Goal: Transaction & Acquisition: Purchase product/service

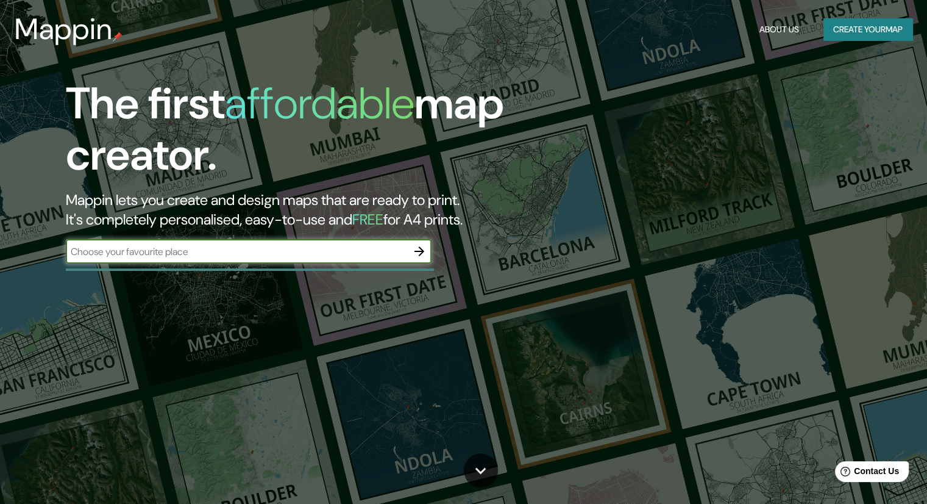
click at [164, 243] on div "​" at bounding box center [249, 251] width 366 height 24
type input "[GEOGRAPHIC_DATA]"
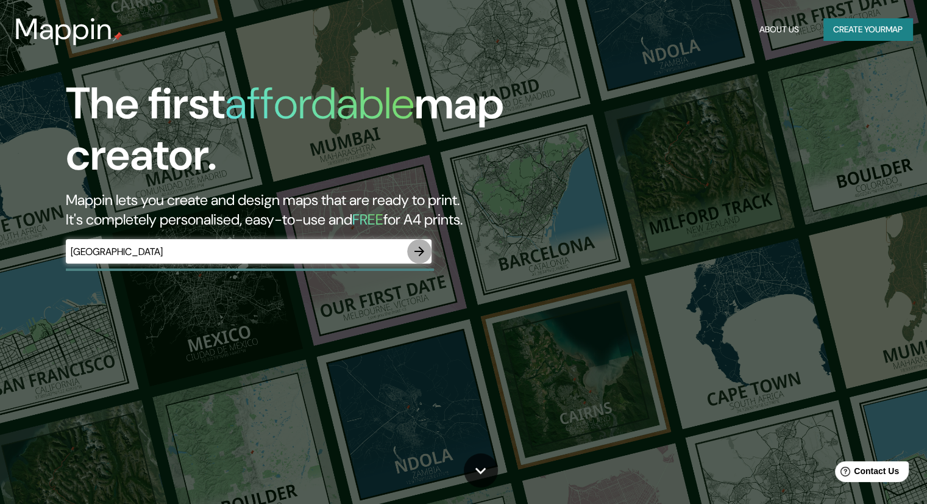
click at [423, 252] on icon "button" at bounding box center [419, 251] width 15 height 15
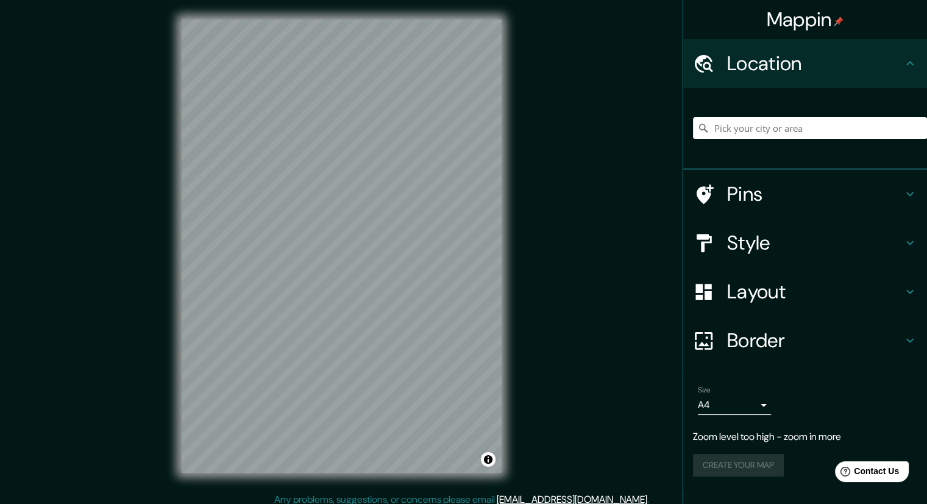
click at [582, 384] on div "Mappin Location Pins Style Layout Border Choose a border. Hint : you can make l…" at bounding box center [463, 256] width 927 height 512
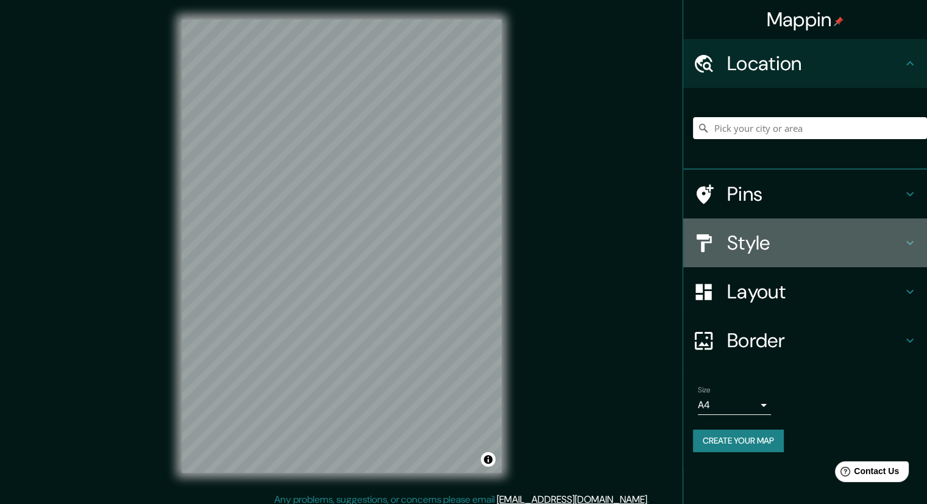
click at [779, 246] on h4 "Style" at bounding box center [815, 242] width 176 height 24
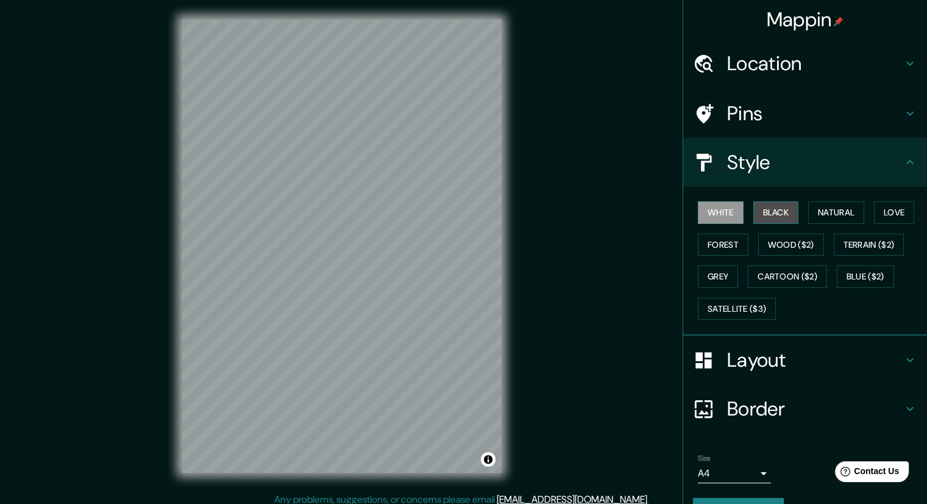
click at [766, 215] on button "Black" at bounding box center [777, 212] width 46 height 23
click at [724, 213] on button "White" at bounding box center [721, 212] width 46 height 23
click at [704, 252] on button "Forest" at bounding box center [723, 245] width 51 height 23
click at [749, 248] on div "White Black Natural Love Forest Wood ($2) Terrain ($2) Grey Cartoon ($2) Blue (…" at bounding box center [810, 260] width 234 height 128
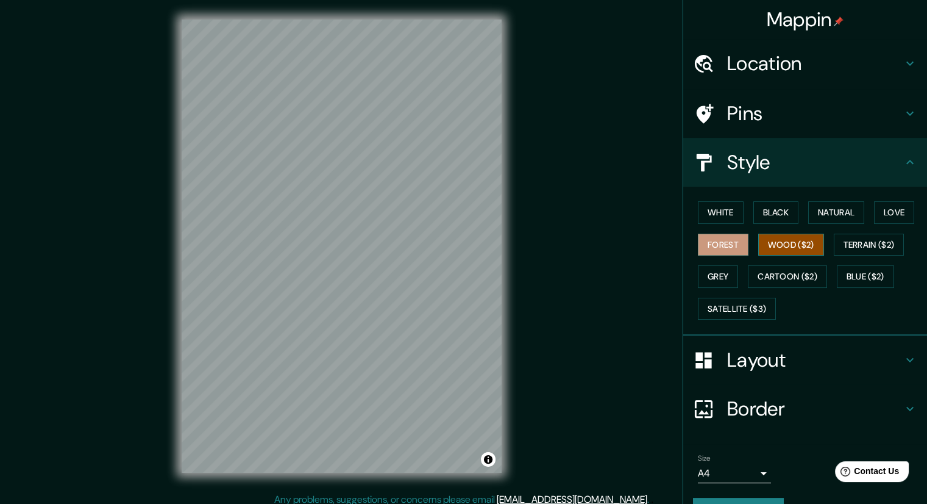
click at [787, 249] on button "Wood ($2)" at bounding box center [791, 245] width 66 height 23
click at [834, 215] on button "Natural" at bounding box center [836, 212] width 56 height 23
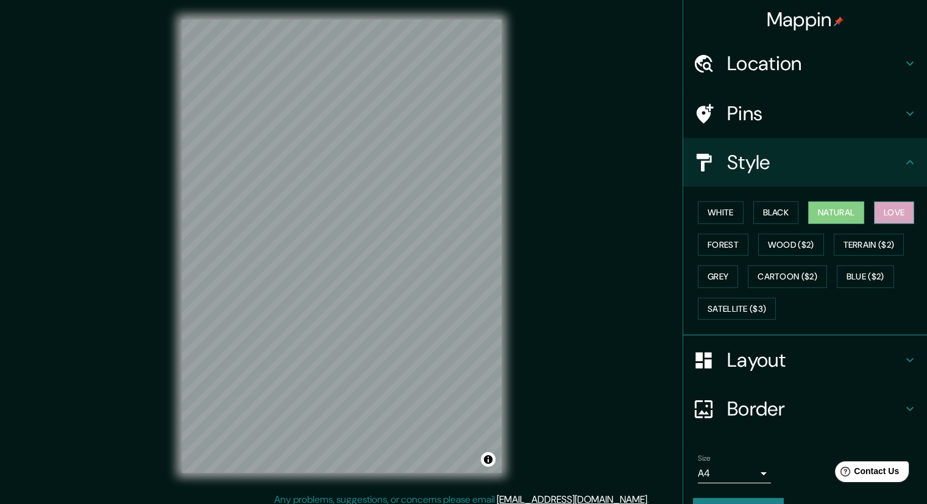
click at [905, 208] on button "Love" at bounding box center [894, 212] width 40 height 23
click at [727, 221] on button "White" at bounding box center [721, 212] width 46 height 23
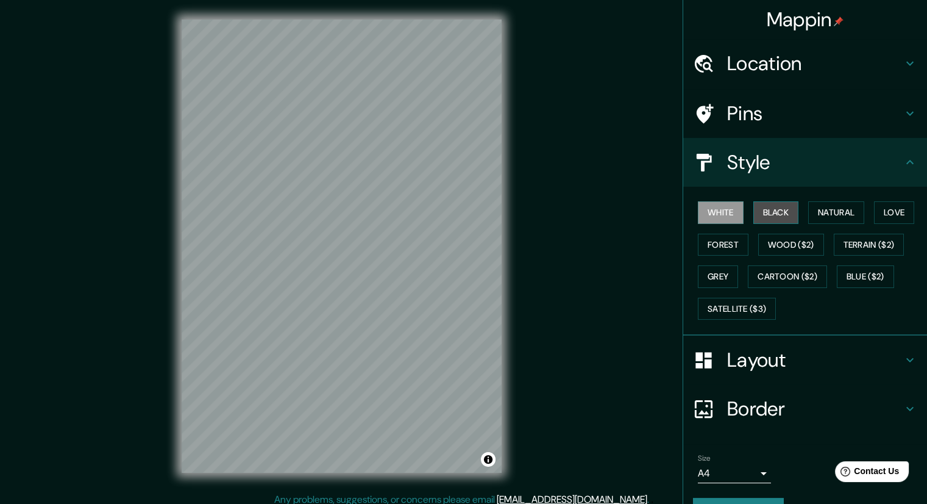
click at [768, 220] on button "Black" at bounding box center [777, 212] width 46 height 23
click at [808, 216] on button "Natural" at bounding box center [836, 212] width 56 height 23
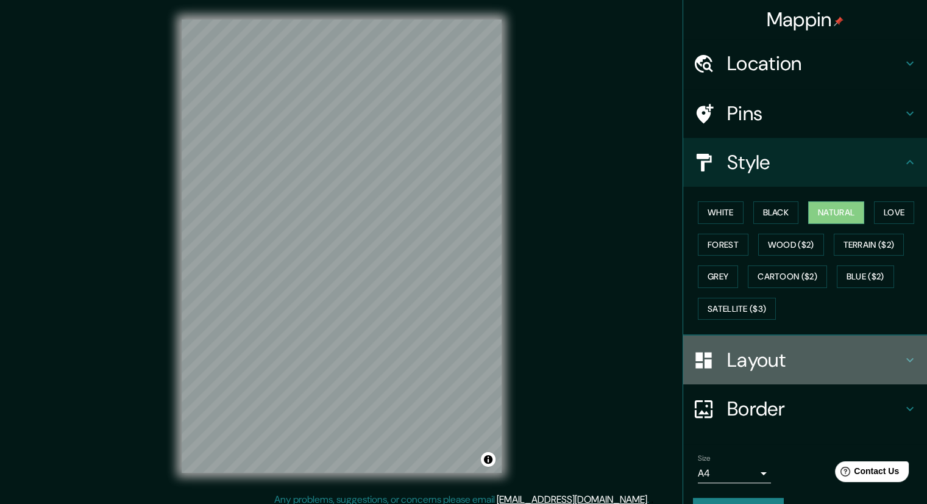
click at [735, 357] on h4 "Layout" at bounding box center [815, 360] width 176 height 24
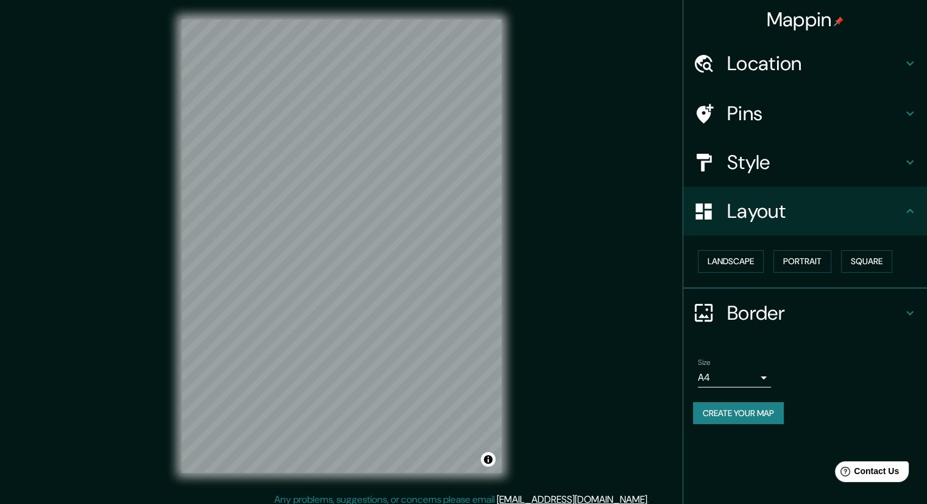
click at [761, 312] on h4 "Border" at bounding box center [815, 313] width 176 height 24
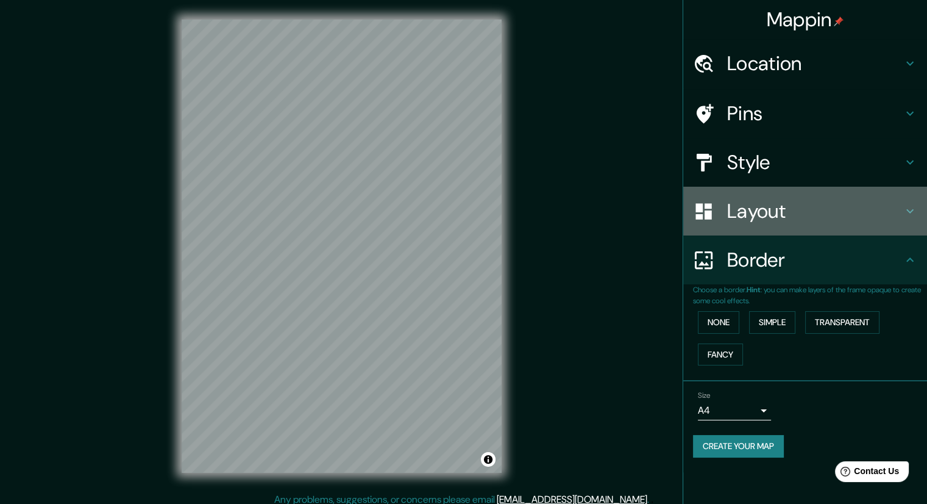
click at [785, 199] on h4 "Layout" at bounding box center [815, 211] width 176 height 24
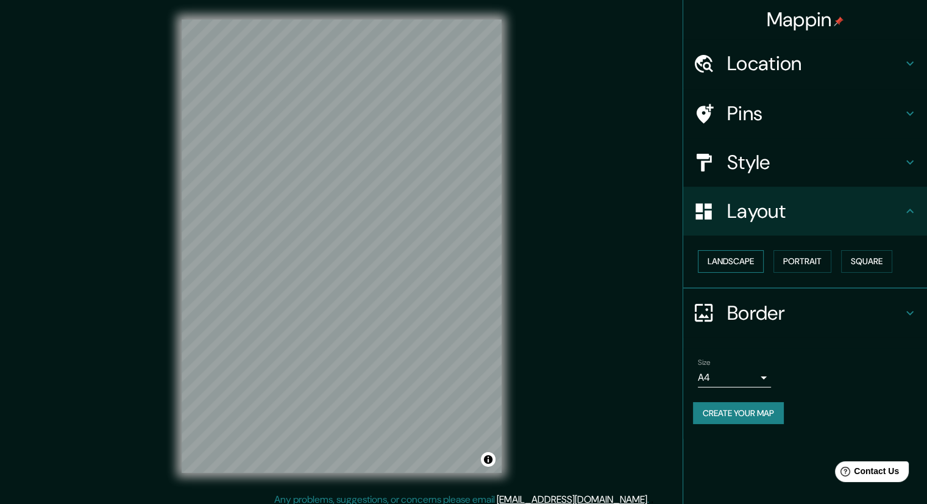
click at [729, 268] on button "Landscape" at bounding box center [731, 261] width 66 height 23
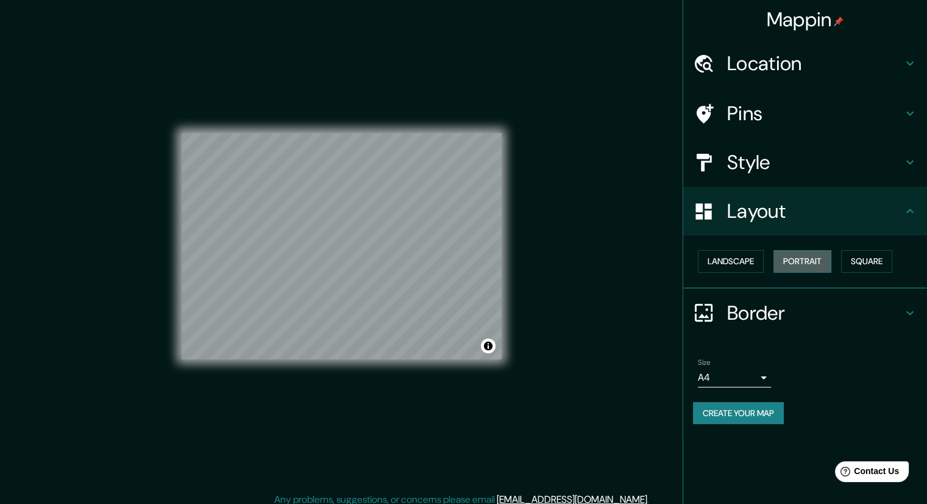
click at [793, 271] on button "Portrait" at bounding box center [803, 261] width 58 height 23
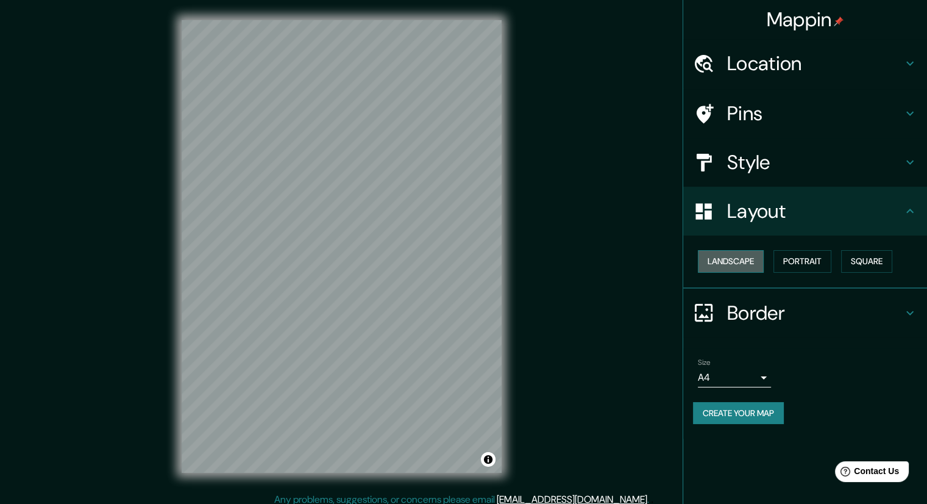
click at [758, 265] on button "Landscape" at bounding box center [731, 261] width 66 height 23
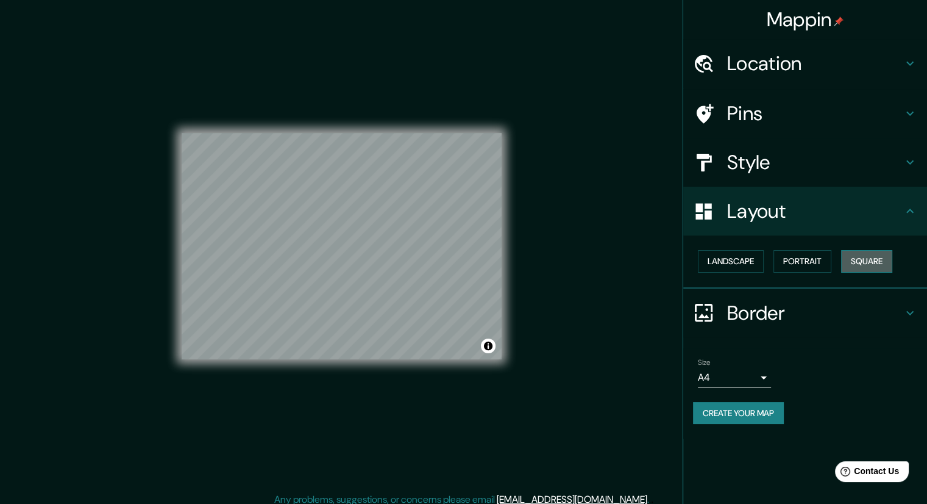
click at [874, 262] on button "Square" at bounding box center [866, 261] width 51 height 23
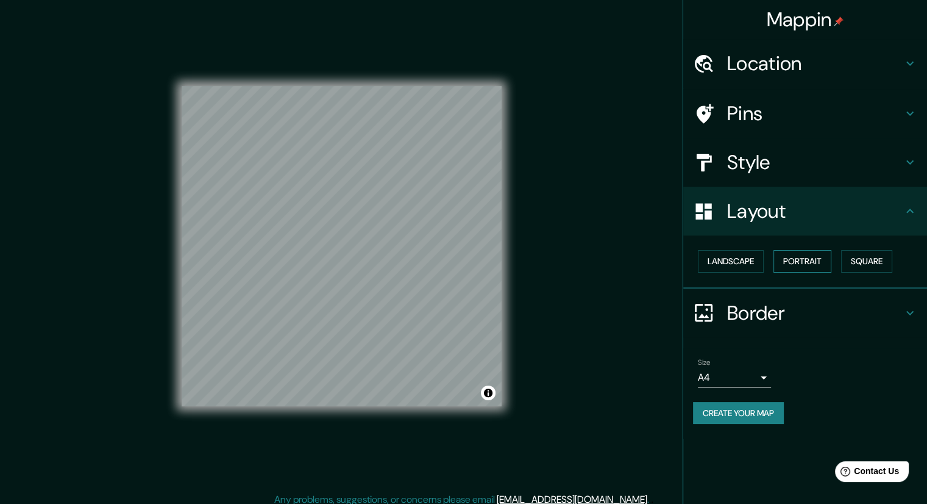
click at [819, 265] on button "Portrait" at bounding box center [803, 261] width 58 height 23
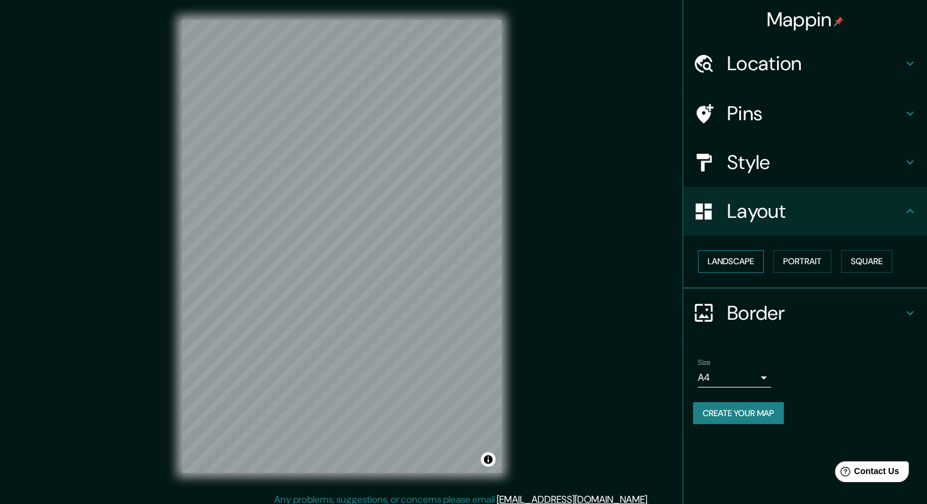
click at [763, 259] on button "Landscape" at bounding box center [731, 261] width 66 height 23
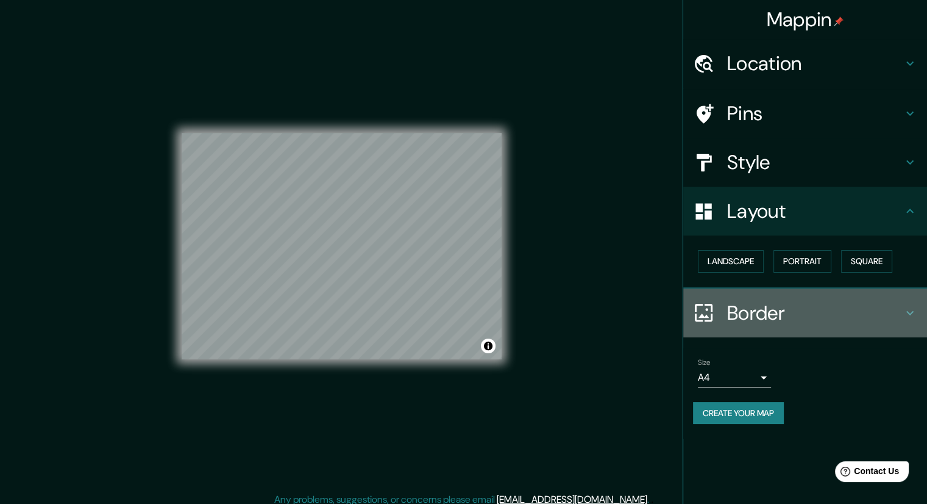
click at [776, 325] on div "Border" at bounding box center [805, 312] width 244 height 49
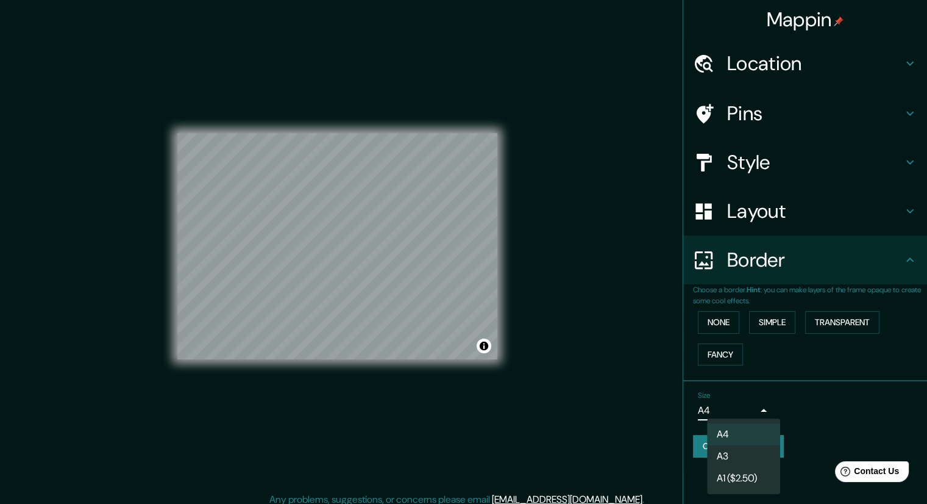
click at [745, 412] on body "Mappin Location Pins Style Layout Border Choose a border. Hint : you can make l…" at bounding box center [463, 252] width 927 height 504
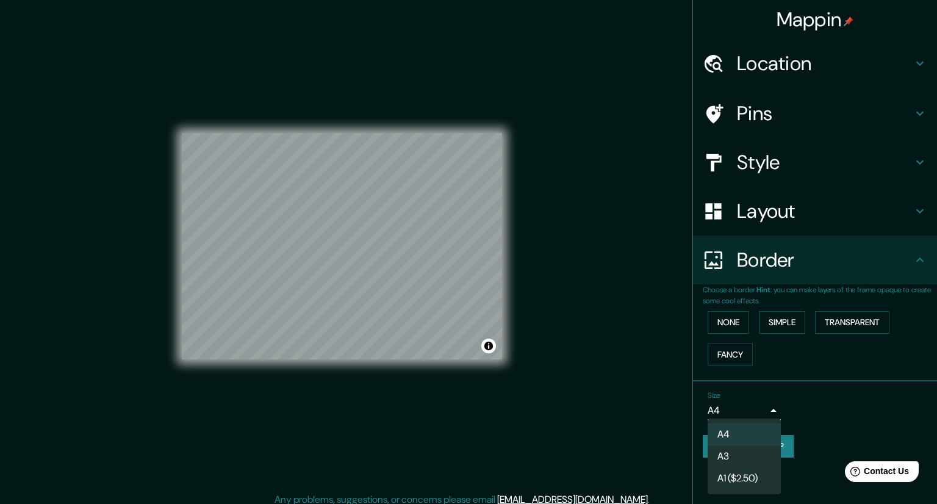
click at [734, 457] on li "A3" at bounding box center [743, 456] width 73 height 22
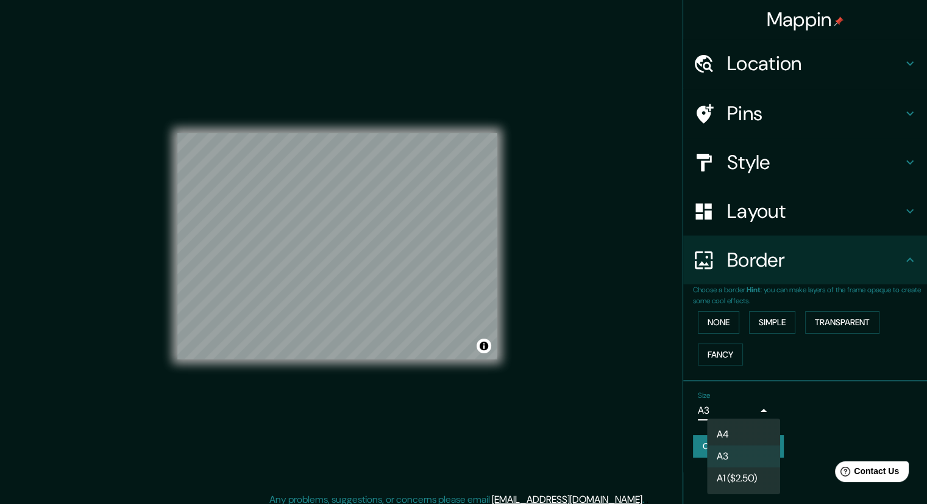
click at [730, 413] on body "Mappin Location Pins Style Layout Border Choose a border. Hint : you can make l…" at bounding box center [463, 252] width 927 height 504
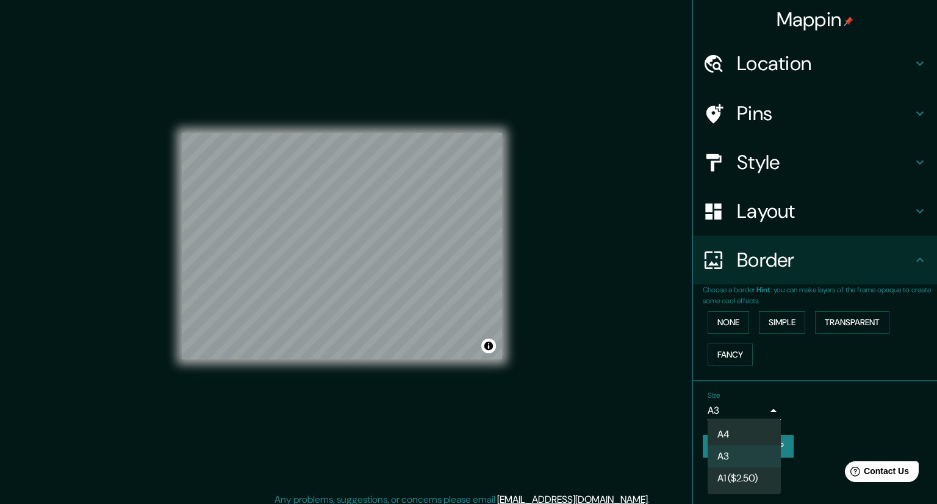
click at [734, 481] on li "A1 ($2.50)" at bounding box center [743, 478] width 73 height 22
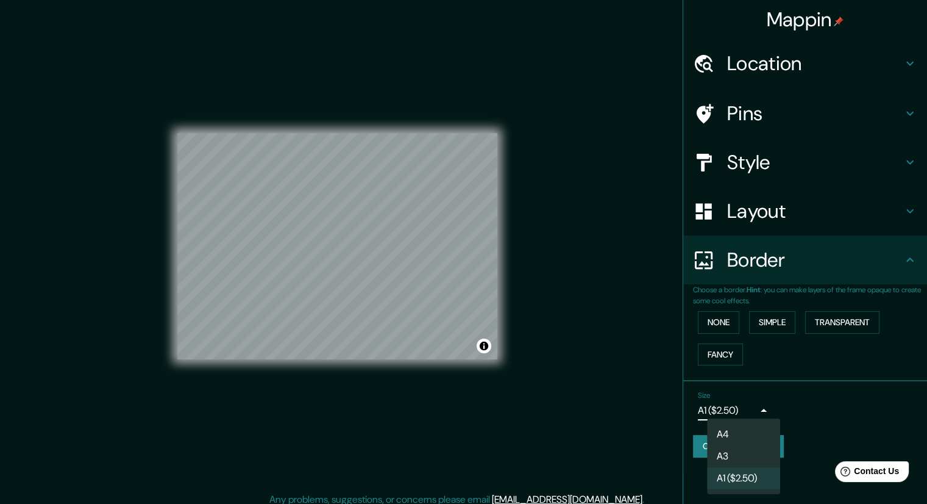
click at [731, 407] on body "Mappin Location Pins Style Layout Border Choose a border. Hint : you can make l…" at bounding box center [463, 252] width 927 height 504
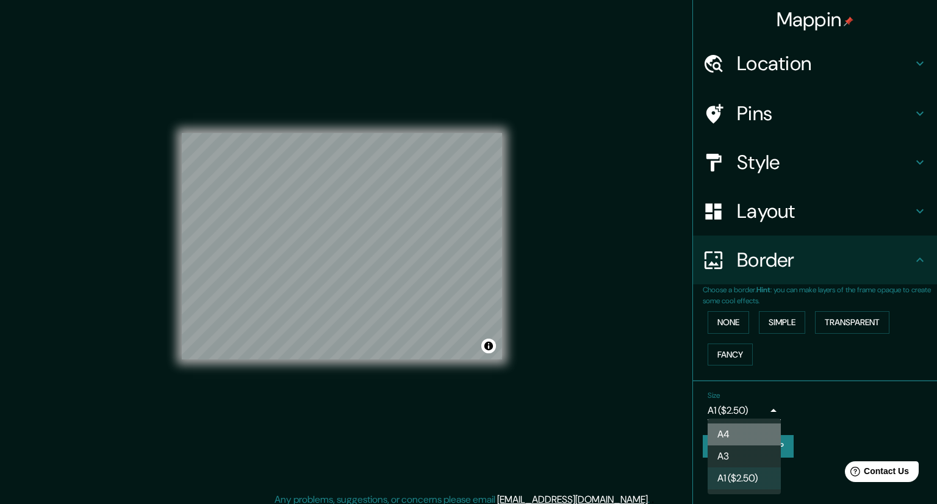
click at [737, 431] on li "A4" at bounding box center [743, 434] width 73 height 22
type input "single"
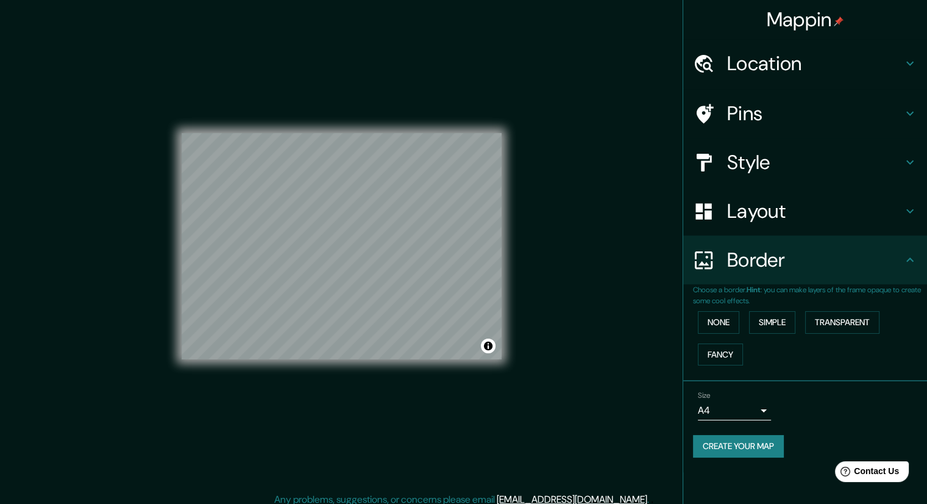
click at [741, 326] on div "None Simple Transparent Fancy" at bounding box center [810, 338] width 234 height 64
drag, startPoint x: 718, startPoint y: 323, endPoint x: 726, endPoint y: 324, distance: 7.4
click at [726, 324] on button "None" at bounding box center [718, 322] width 41 height 23
click at [754, 222] on h4 "Layout" at bounding box center [815, 211] width 176 height 24
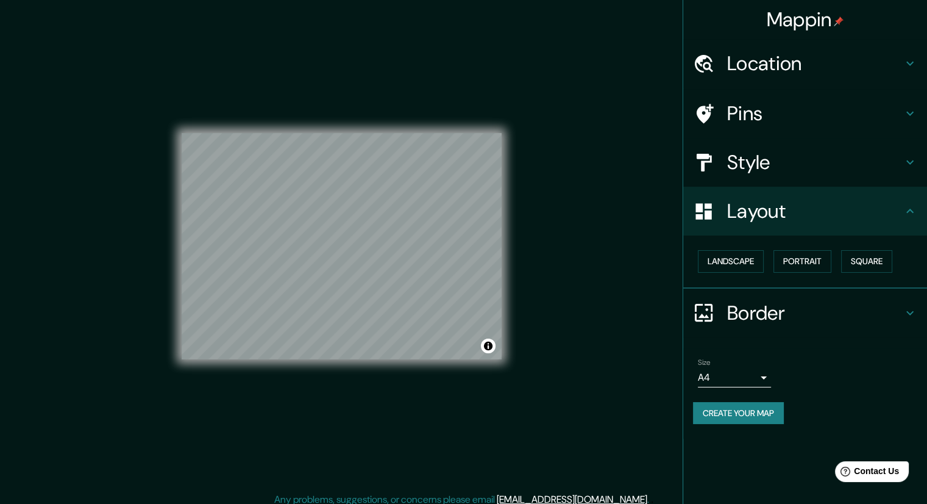
click at [790, 156] on h4 "Style" at bounding box center [815, 162] width 176 height 24
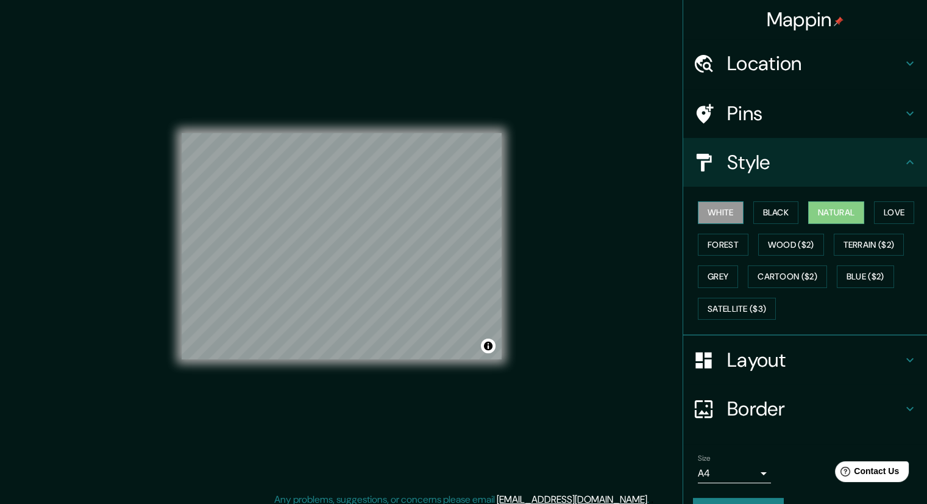
click at [699, 215] on button "White" at bounding box center [721, 212] width 46 height 23
click at [763, 272] on button "Cartoon ($2)" at bounding box center [787, 276] width 79 height 23
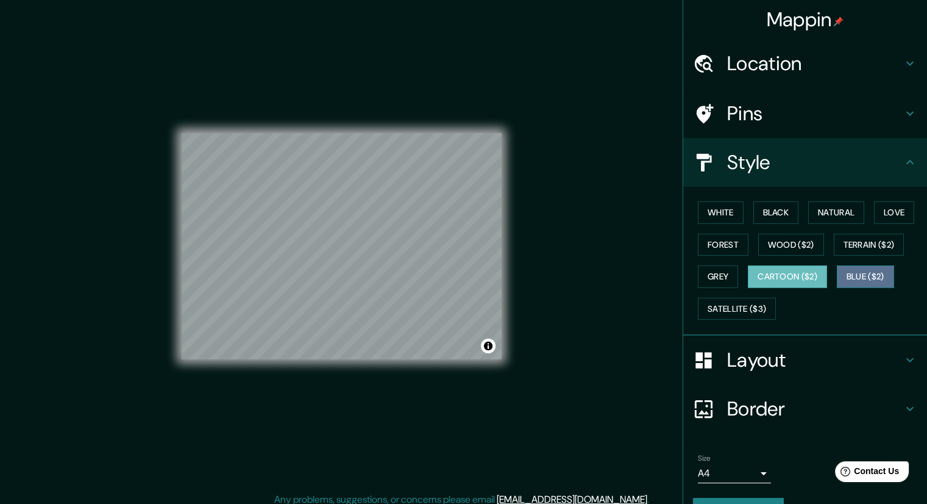
click at [846, 279] on button "Blue ($2)" at bounding box center [865, 276] width 57 height 23
click at [753, 275] on button "Cartoon ($2)" at bounding box center [787, 276] width 79 height 23
click at [710, 407] on ul "Location Pins Style White Black Natural Love Forest Wood ($2) Terrain ($2) Grey…" at bounding box center [805, 287] width 244 height 496
click at [698, 210] on button "White" at bounding box center [721, 212] width 46 height 23
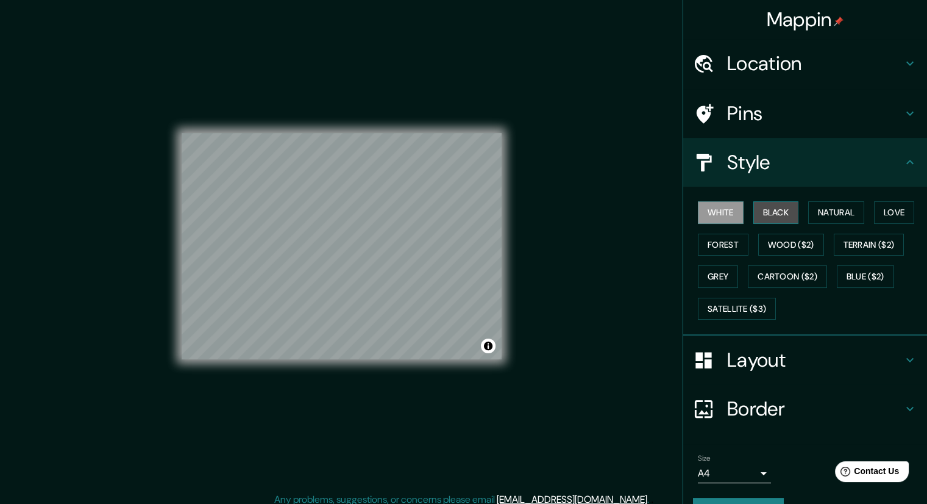
click at [771, 212] on button "Black" at bounding box center [777, 212] width 46 height 23
click at [713, 200] on div "White Black Natural Love Forest Wood ($2) Terrain ($2) Grey Cartoon ($2) Blue (…" at bounding box center [810, 260] width 234 height 128
click at [705, 208] on button "White" at bounding box center [721, 212] width 46 height 23
click at [821, 216] on button "Natural" at bounding box center [836, 212] width 56 height 23
drag, startPoint x: 693, startPoint y: 213, endPoint x: 702, endPoint y: 215, distance: 9.8
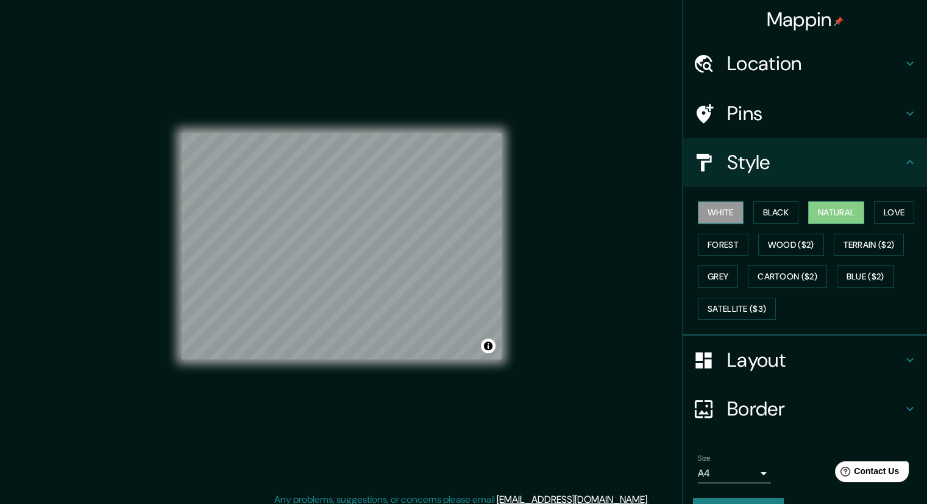
click at [698, 213] on button "White" at bounding box center [721, 212] width 46 height 23
click at [744, 223] on div "White Black Natural Love Forest Wood ($2) Terrain ($2) Grey Cartoon ($2) Blue (…" at bounding box center [810, 260] width 234 height 128
click at [815, 203] on button "Natural" at bounding box center [836, 212] width 56 height 23
click at [713, 207] on button "White" at bounding box center [721, 212] width 46 height 23
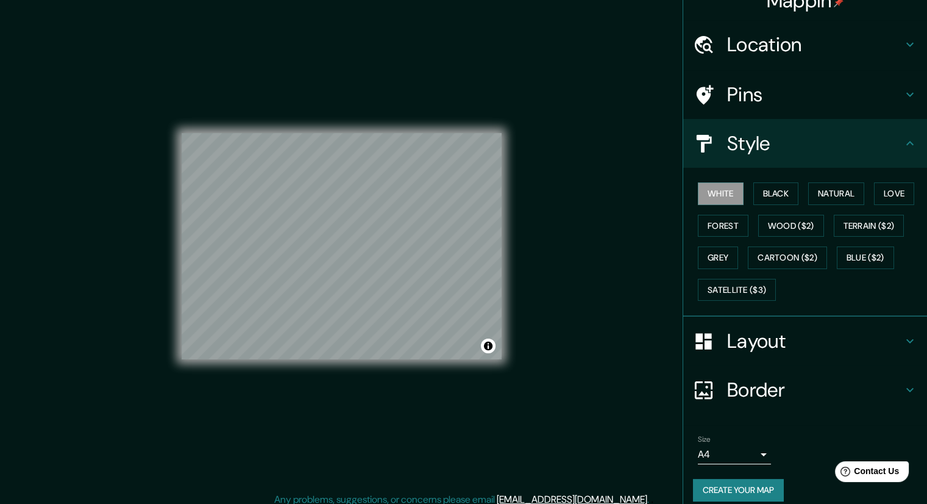
scroll to position [29, 0]
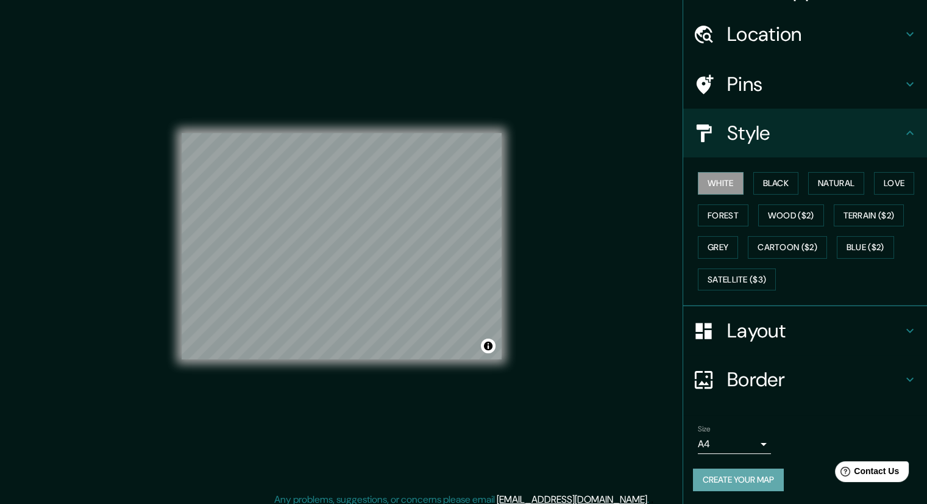
click at [718, 471] on button "Create your map" at bounding box center [738, 479] width 91 height 23
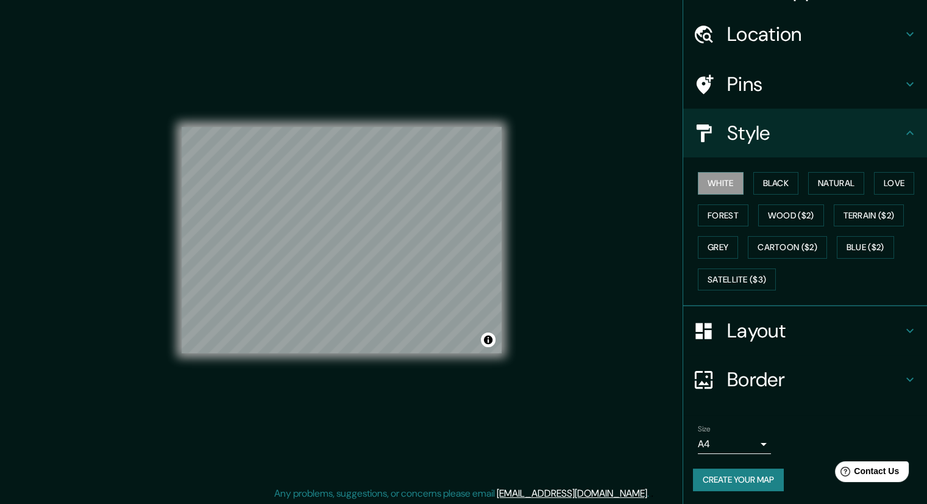
scroll to position [8, 0]
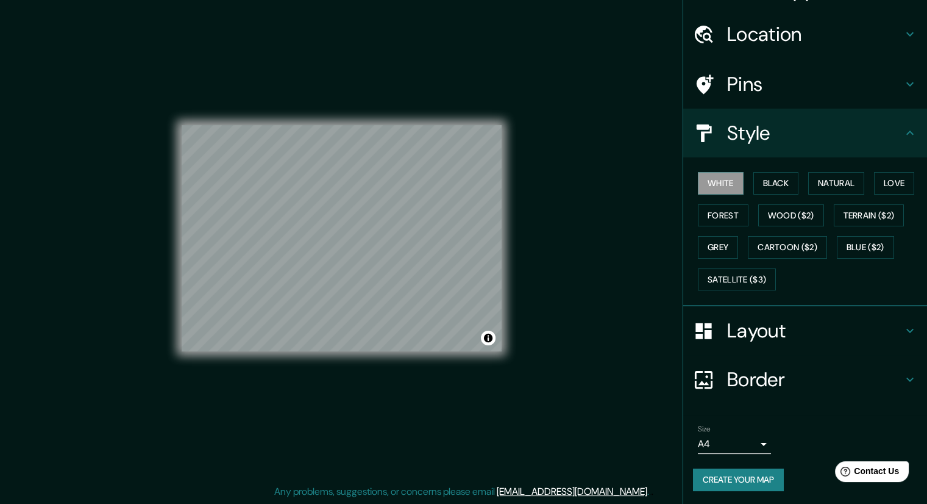
click at [693, 479] on button "Create your map" at bounding box center [738, 479] width 91 height 23
click at [752, 312] on div "Layout" at bounding box center [805, 330] width 244 height 49
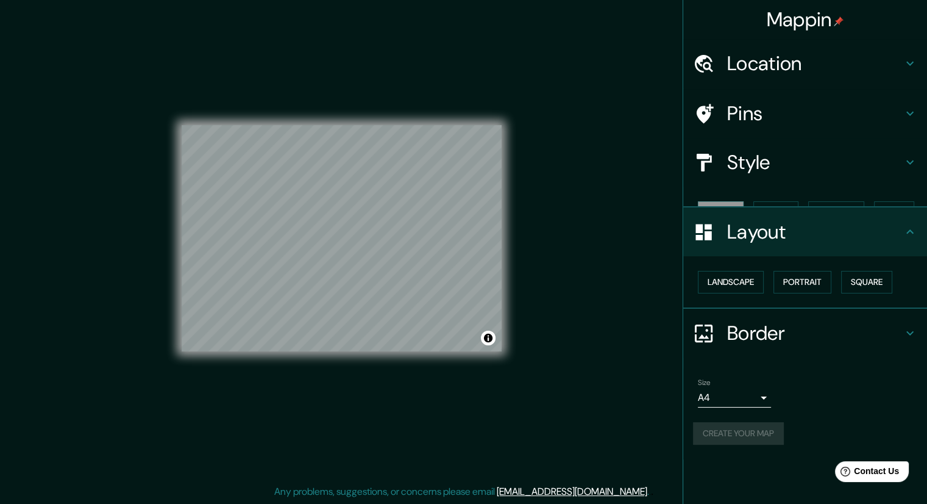
scroll to position [0, 0]
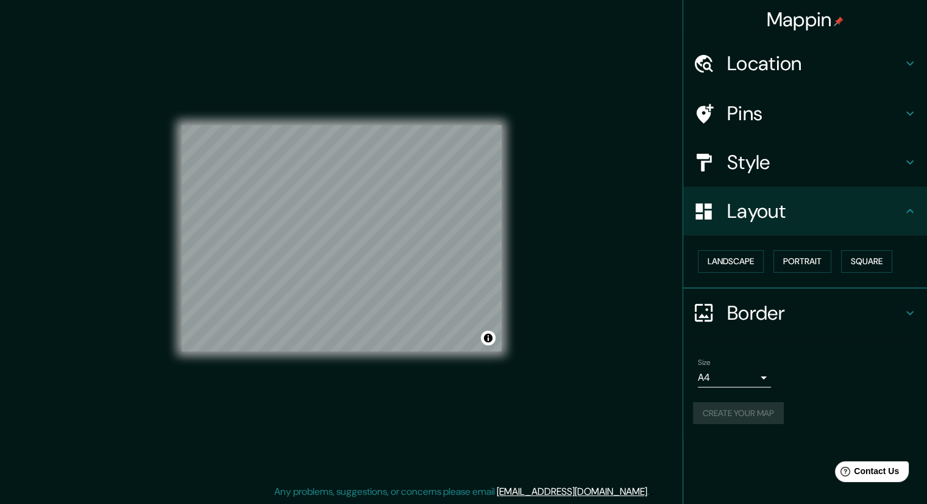
click at [755, 313] on h4 "Border" at bounding box center [815, 313] width 176 height 24
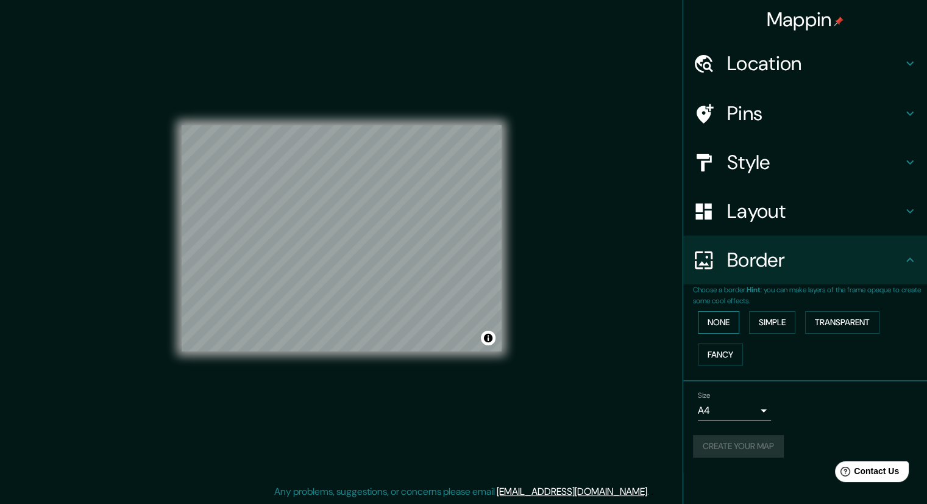
click at [723, 319] on button "None" at bounding box center [718, 322] width 41 height 23
click at [756, 319] on button "Simple" at bounding box center [772, 322] width 46 height 23
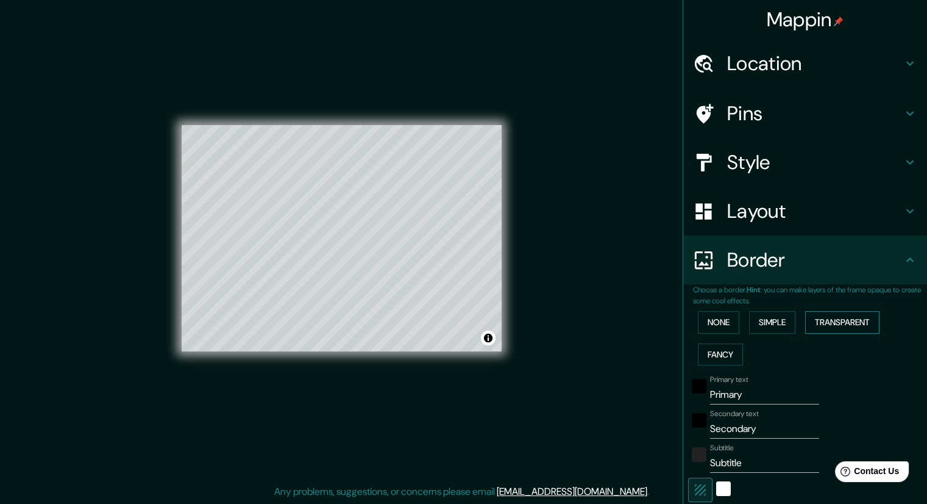
click at [820, 319] on button "Transparent" at bounding box center [842, 322] width 74 height 23
click at [718, 347] on button "Fancy" at bounding box center [720, 354] width 45 height 23
click at [709, 323] on button "None" at bounding box center [718, 322] width 41 height 23
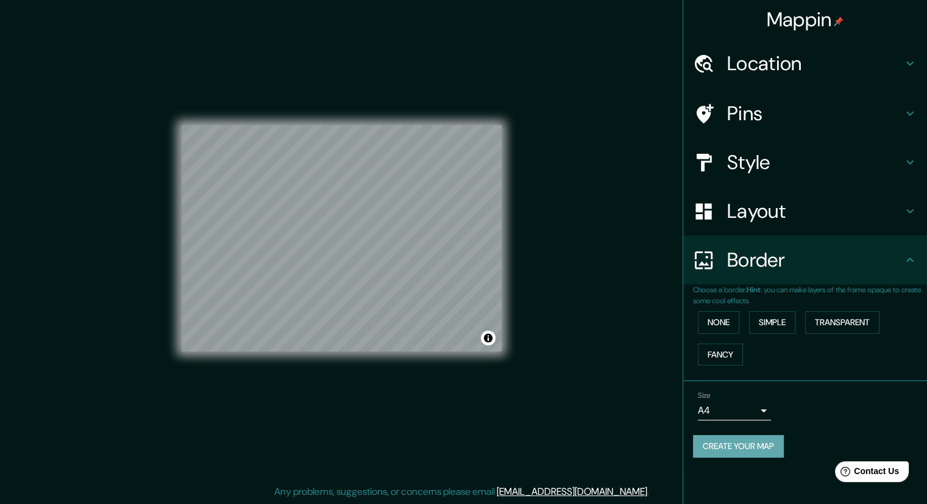
click at [711, 435] on button "Create your map" at bounding box center [738, 446] width 91 height 23
click at [722, 437] on div "Create your map" at bounding box center [805, 446] width 224 height 23
click at [412, 68] on div "© Mapbox © OpenStreetMap Improve this map" at bounding box center [342, 238] width 320 height 453
click at [390, 107] on div "© Mapbox © OpenStreetMap Improve this map" at bounding box center [342, 238] width 320 height 453
click at [280, 352] on div "© Mapbox © OpenStreetMap Improve this map" at bounding box center [342, 238] width 320 height 453
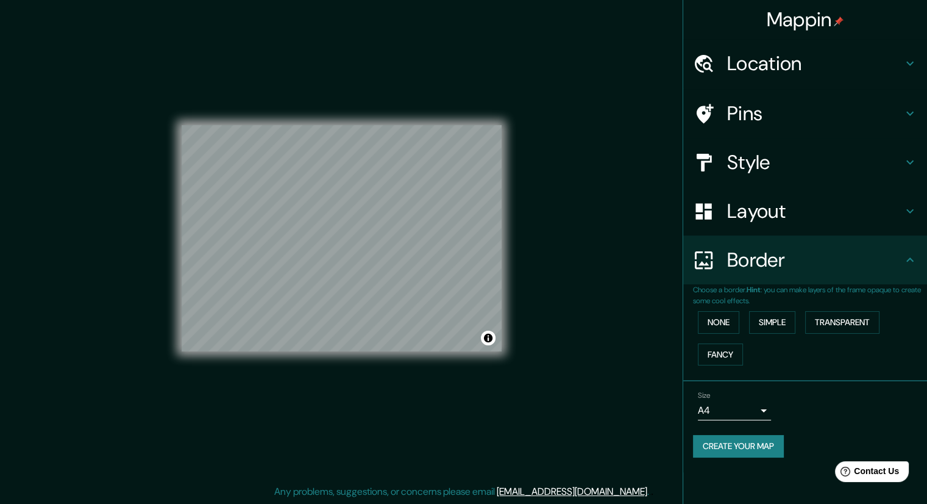
click at [344, 91] on div "© Mapbox © OpenStreetMap Improve this map" at bounding box center [342, 238] width 320 height 453
click at [368, 352] on div "© Mapbox © OpenStreetMap Improve this map" at bounding box center [342, 238] width 320 height 453
